Goal: Information Seeking & Learning: Understand process/instructions

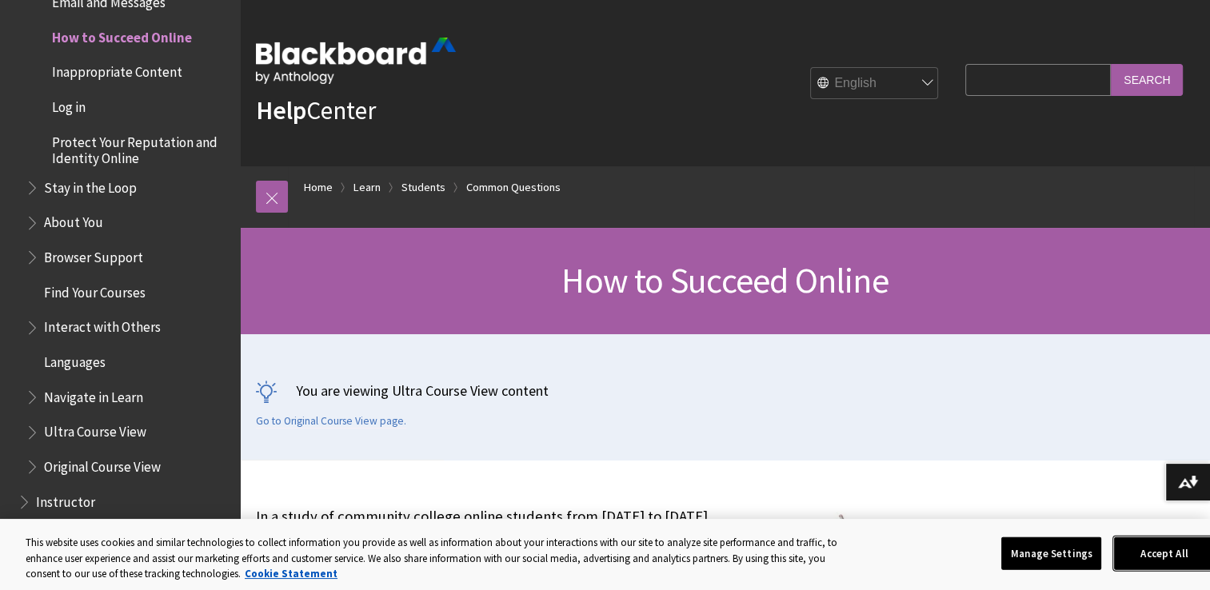
click at [1155, 547] on button "Accept All" at bounding box center [1164, 554] width 100 height 34
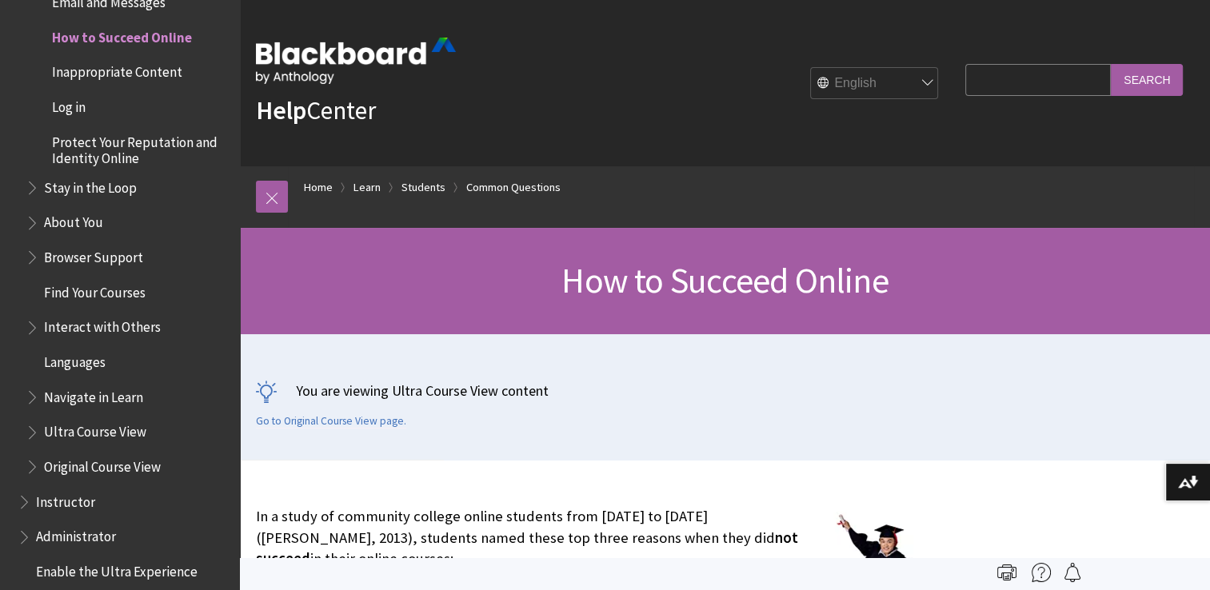
click at [88, 74] on span "Inappropriate Content" at bounding box center [117, 70] width 130 height 22
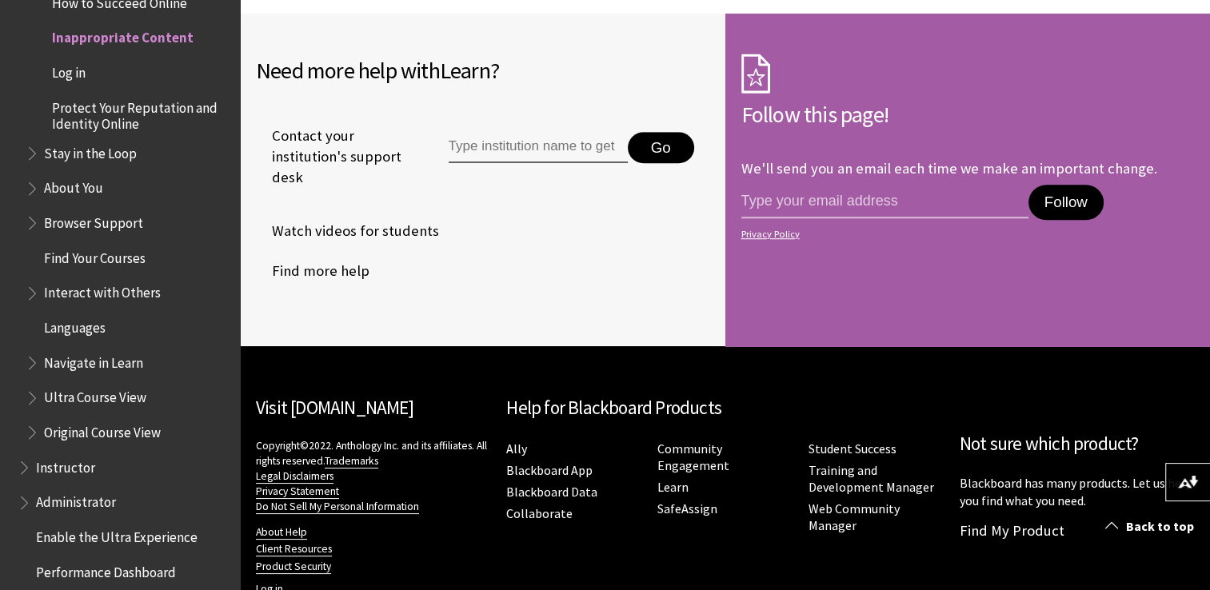
scroll to position [1211, 0]
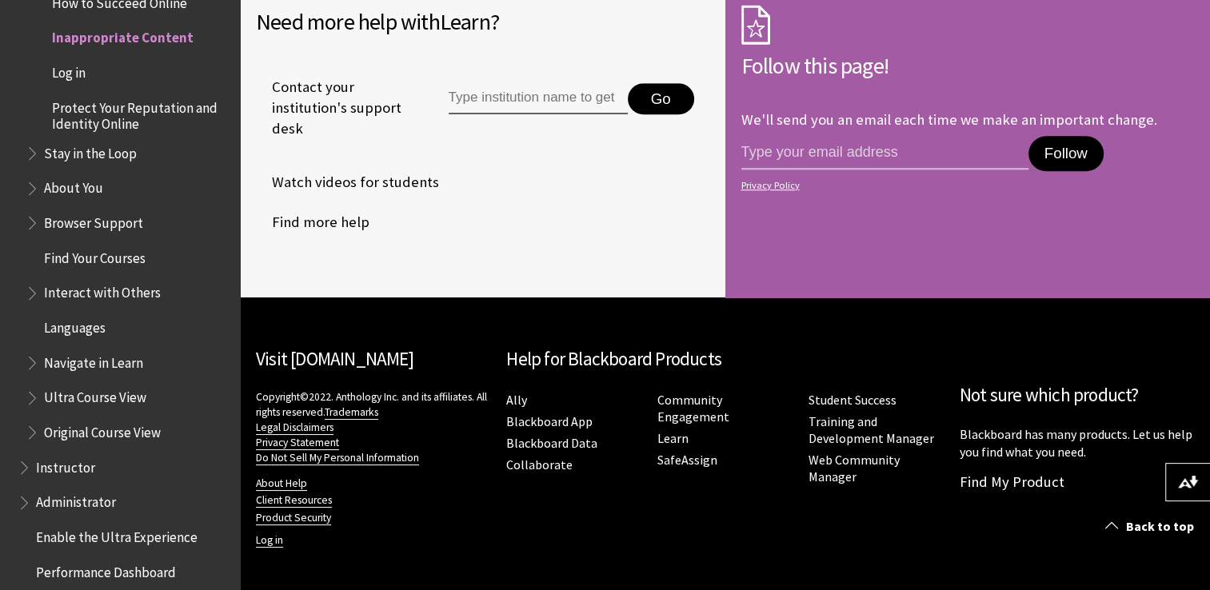
click at [115, 150] on span "Stay in the Loop" at bounding box center [90, 151] width 93 height 22
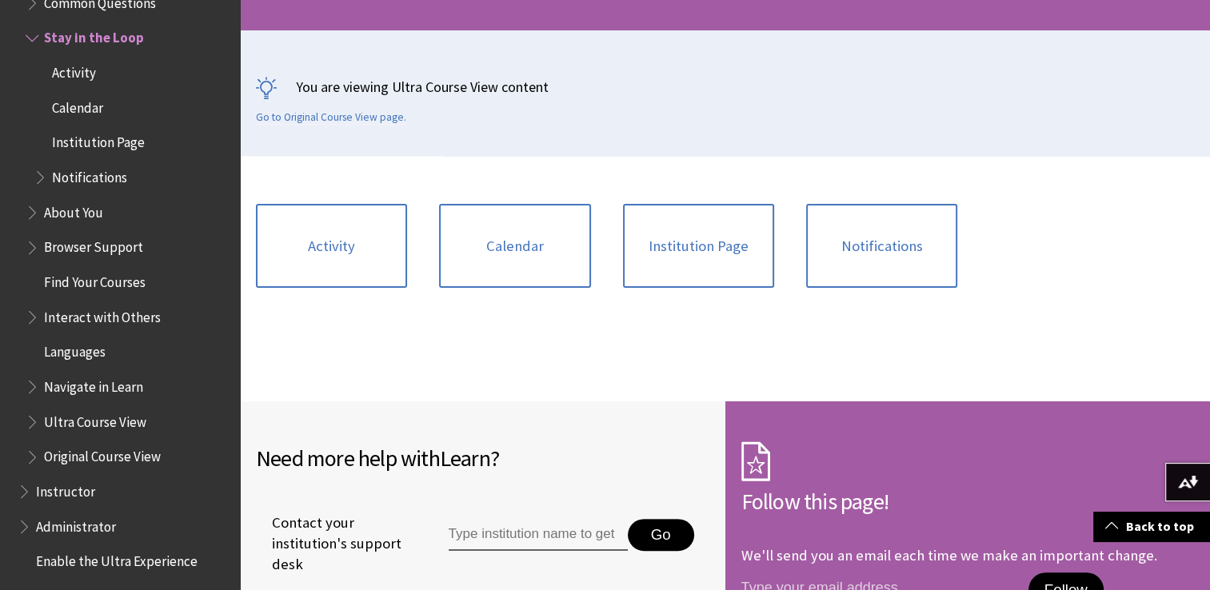
scroll to position [305, 0]
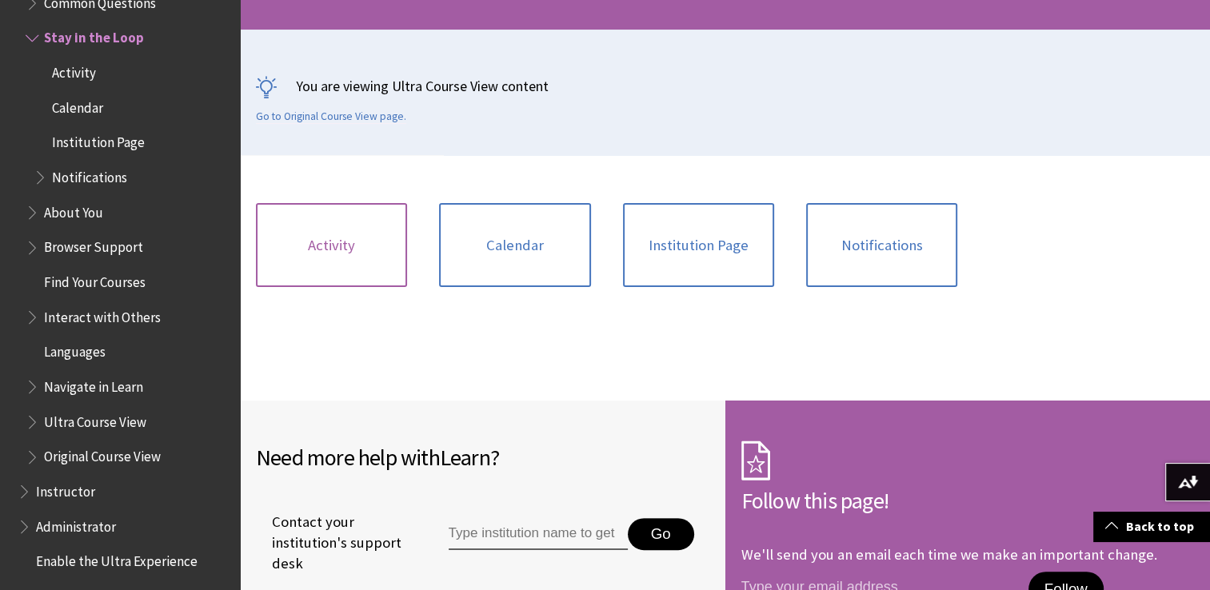
click at [346, 225] on link "Activity" at bounding box center [331, 245] width 151 height 85
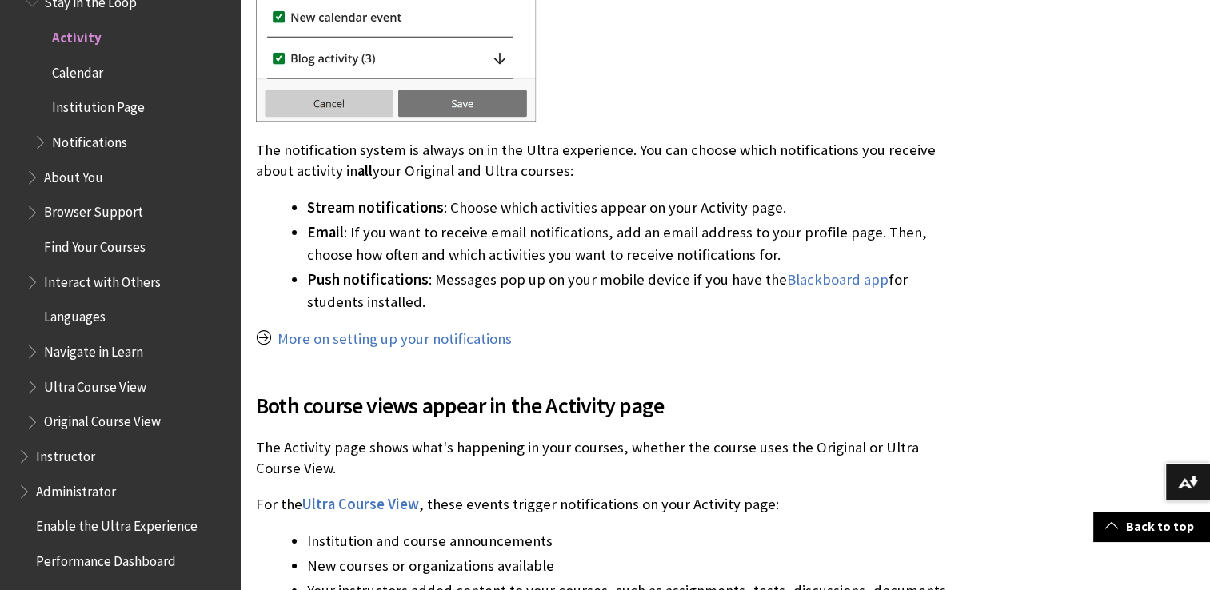
scroll to position [2203, 0]
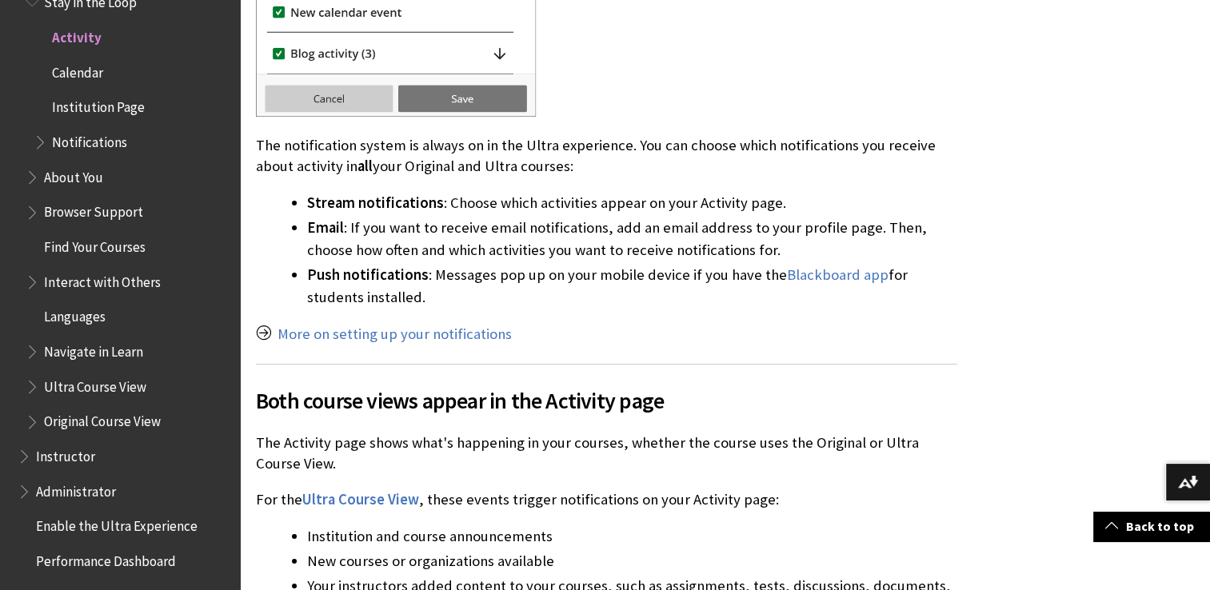
click at [90, 74] on span "Calendar" at bounding box center [77, 70] width 51 height 22
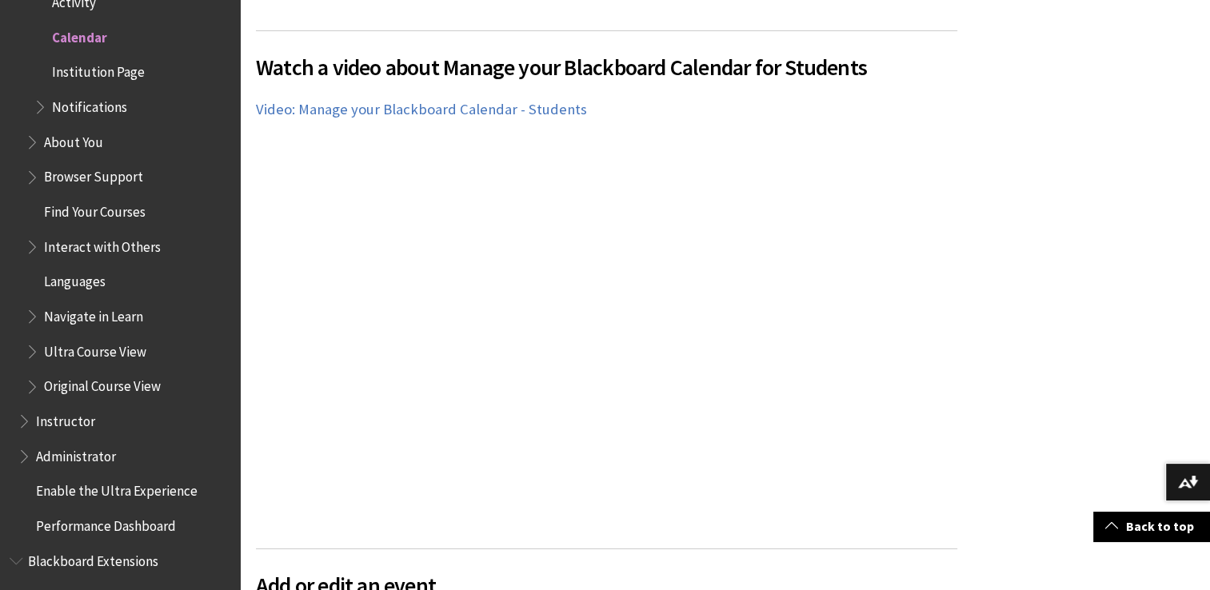
scroll to position [2099, 0]
